Goal: Task Accomplishment & Management: Use online tool/utility

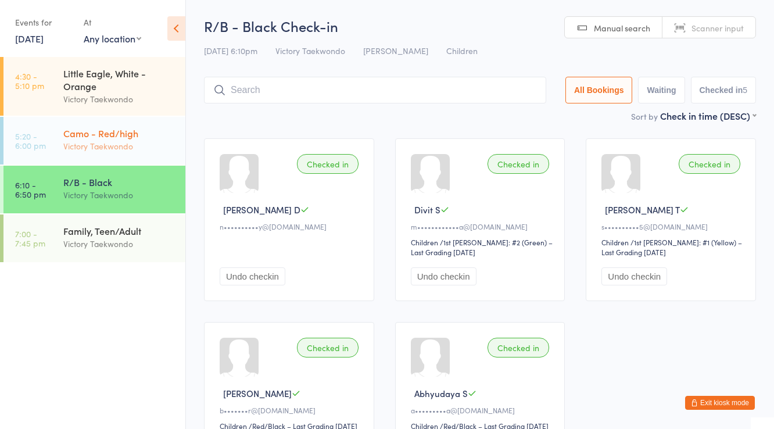
click at [91, 142] on div "Victory Taekwondo" at bounding box center [119, 146] width 112 height 13
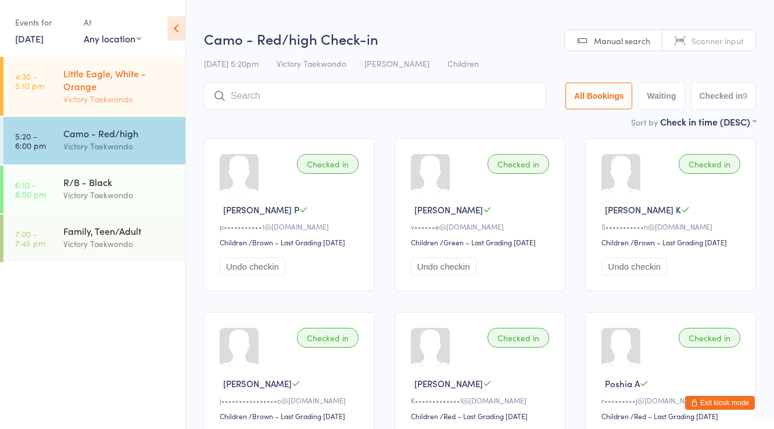
click at [100, 79] on div "Little Eagle, White - Orange" at bounding box center [119, 80] width 112 height 26
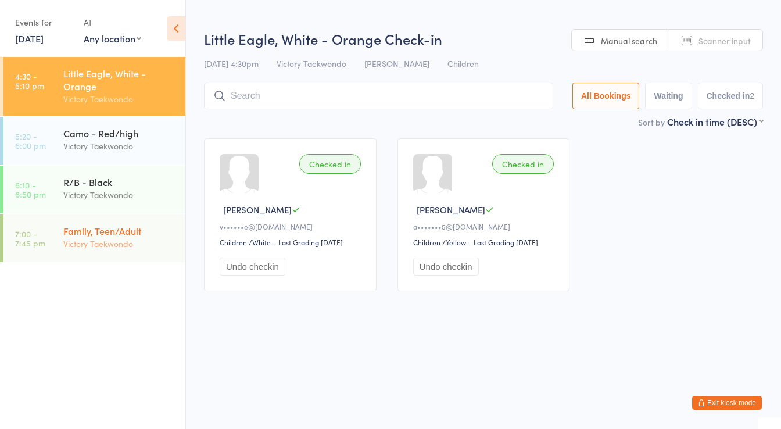
click at [112, 235] on div "Family, Teen/Adult" at bounding box center [119, 230] width 112 height 13
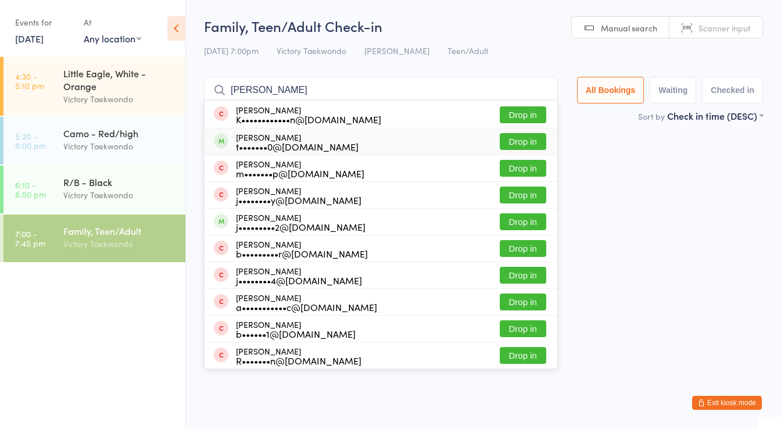
type input "[PERSON_NAME]"
click at [525, 142] on button "Drop in" at bounding box center [523, 141] width 47 height 17
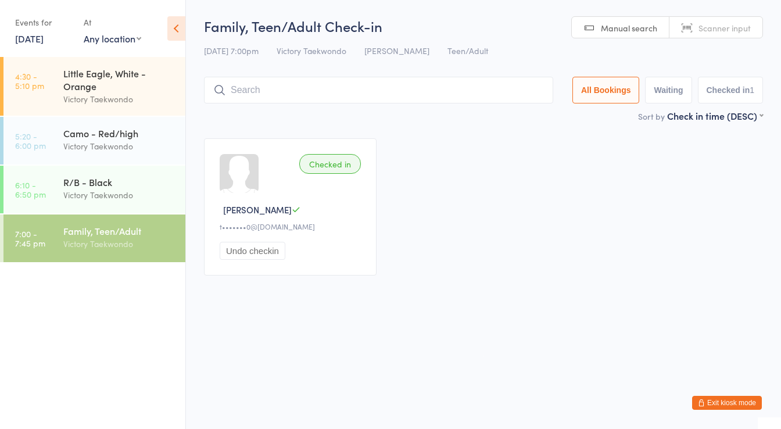
click at [260, 253] on button "Undo checkin" at bounding box center [253, 251] width 66 height 18
click at [252, 93] on input "search" at bounding box center [378, 90] width 349 height 27
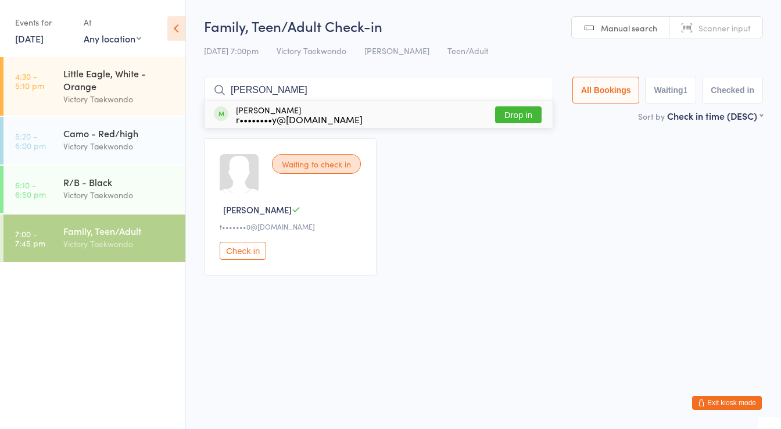
type input "[PERSON_NAME]"
click at [530, 114] on button "Drop in" at bounding box center [518, 114] width 47 height 17
